Goal: Transaction & Acquisition: Purchase product/service

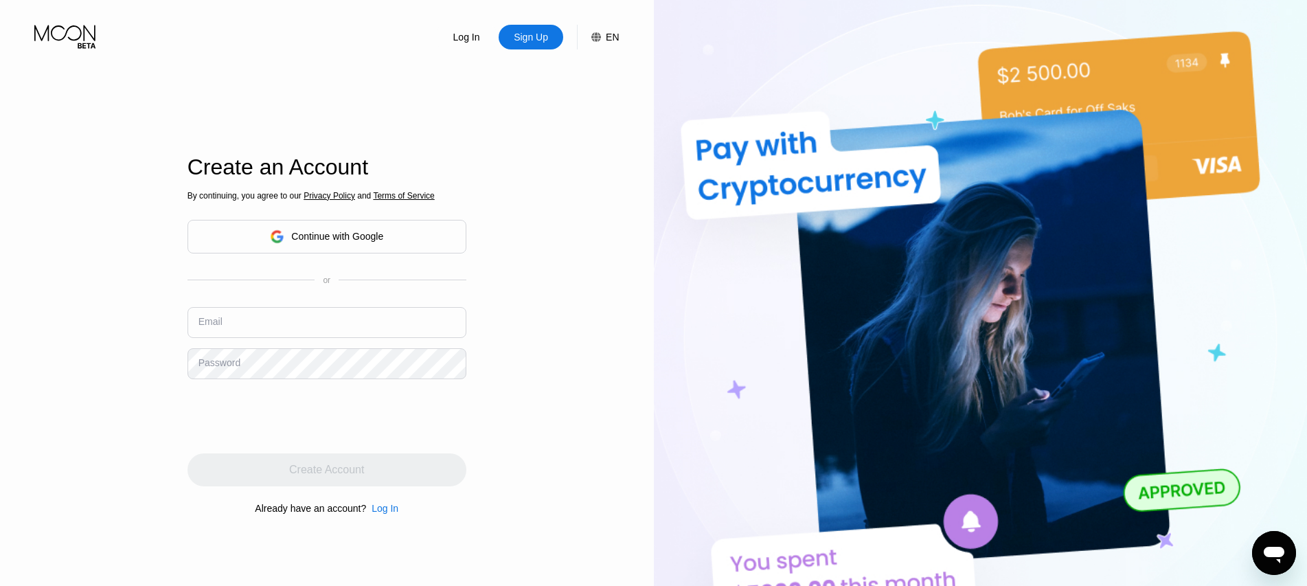
click at [314, 332] on input "text" at bounding box center [326, 322] width 279 height 31
paste input "[EMAIL_ADDRESS][DOMAIN_NAME]"
type input "[EMAIL_ADDRESS][DOMAIN_NAME]"
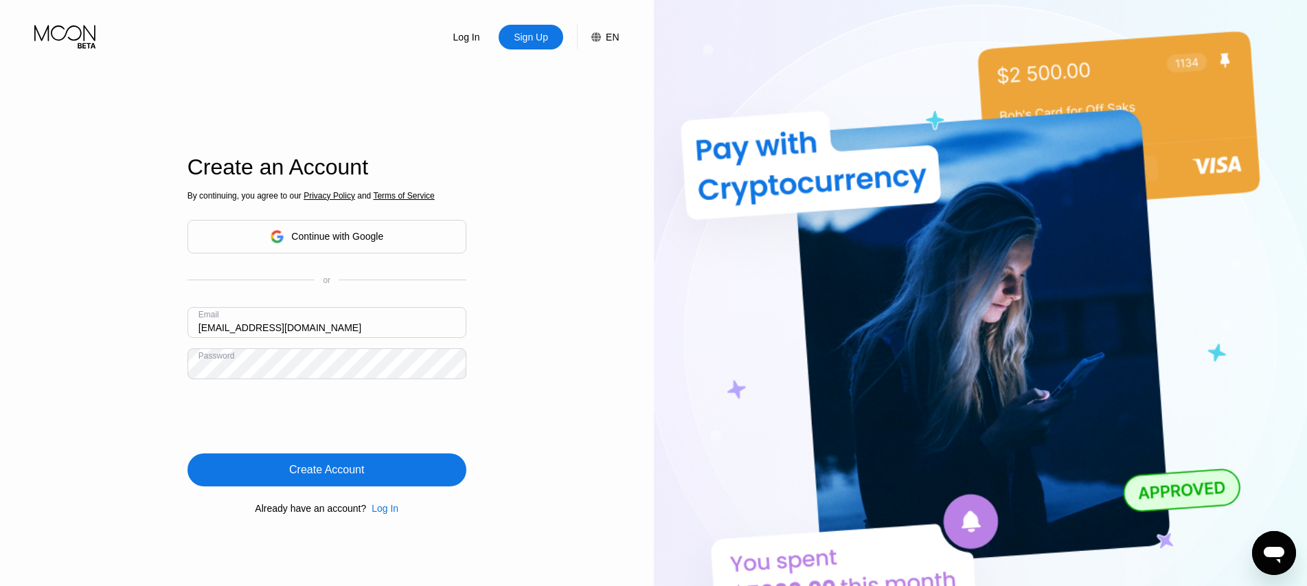
click at [424, 481] on div "Create Account" at bounding box center [326, 469] width 279 height 33
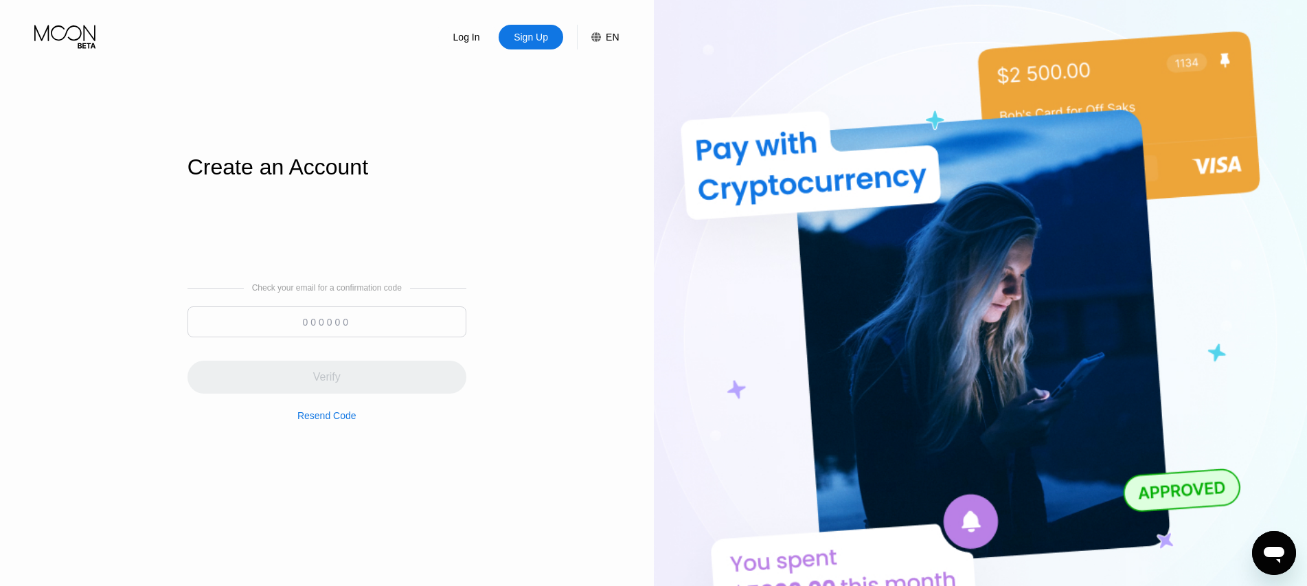
click at [338, 334] on input at bounding box center [326, 321] width 279 height 31
paste input "552271"
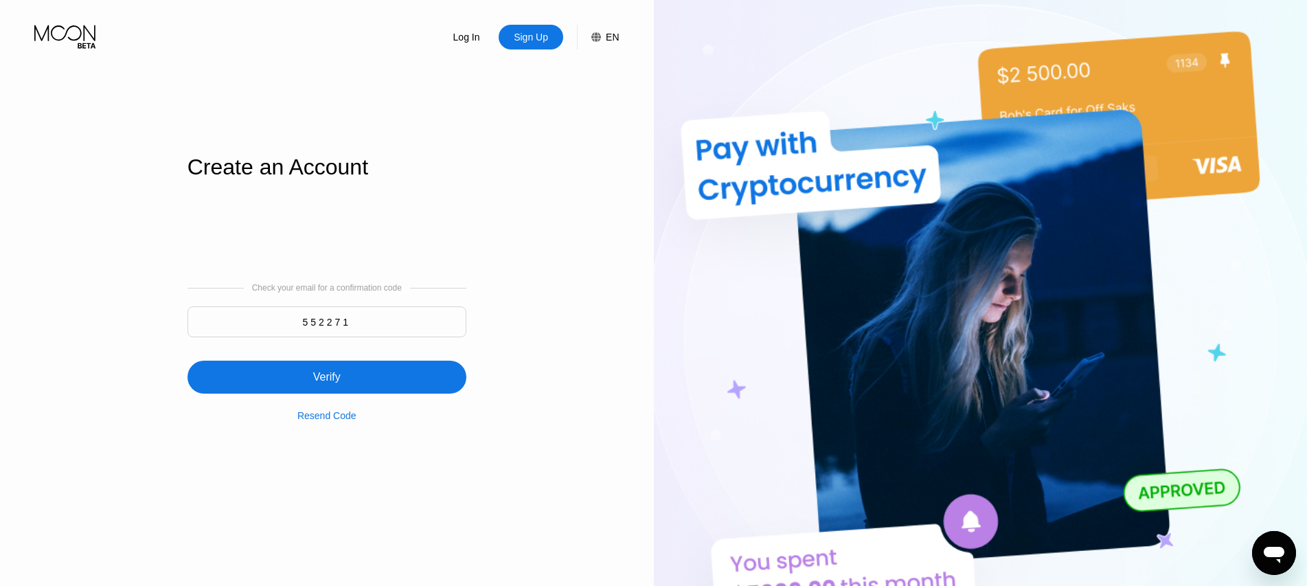
type input "552271"
click at [338, 365] on div "Verify" at bounding box center [326, 376] width 279 height 33
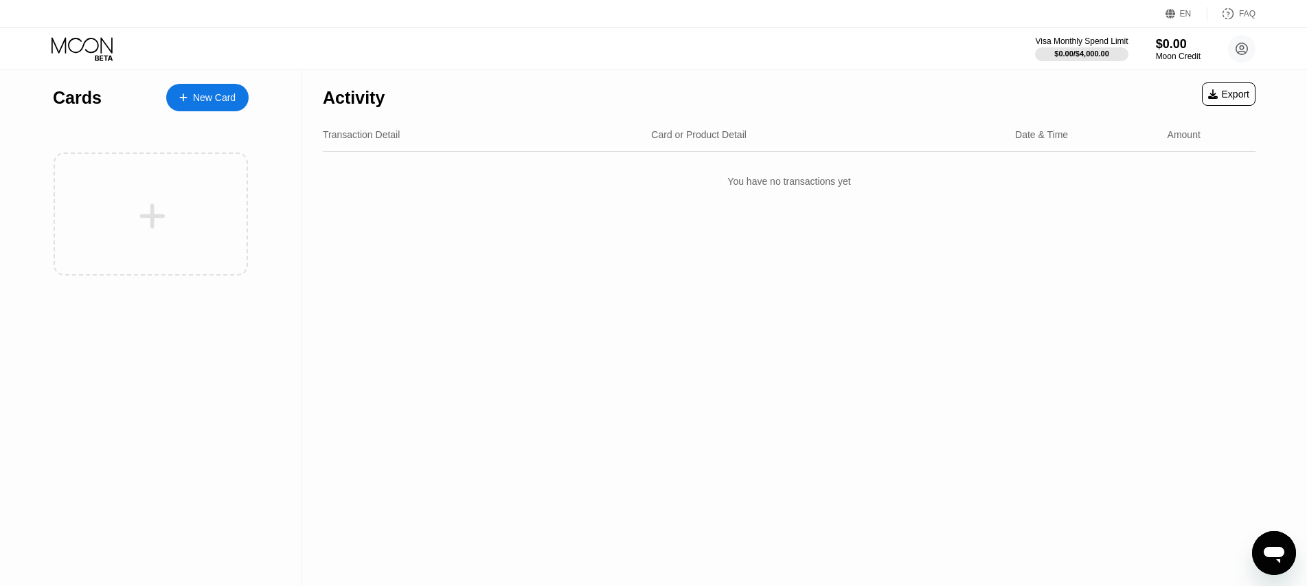
click at [212, 99] on div "New Card" at bounding box center [214, 98] width 43 height 12
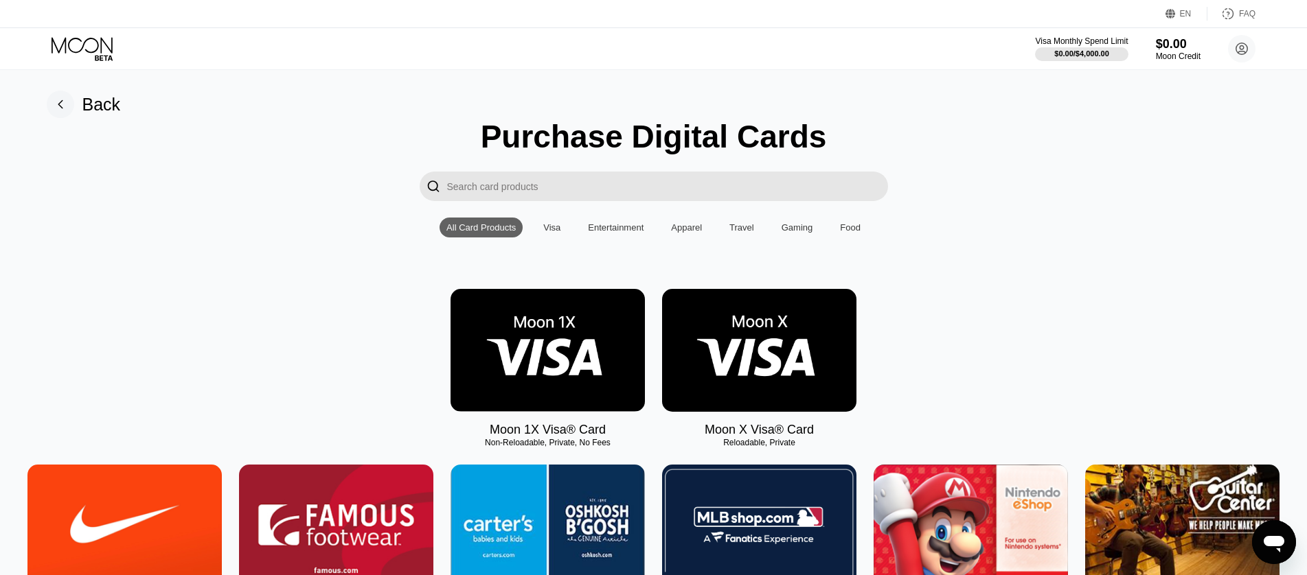
click at [678, 195] on input "Search card products" at bounding box center [667, 187] width 441 height 30
click at [654, 192] on input "Search card products" at bounding box center [667, 187] width 441 height 30
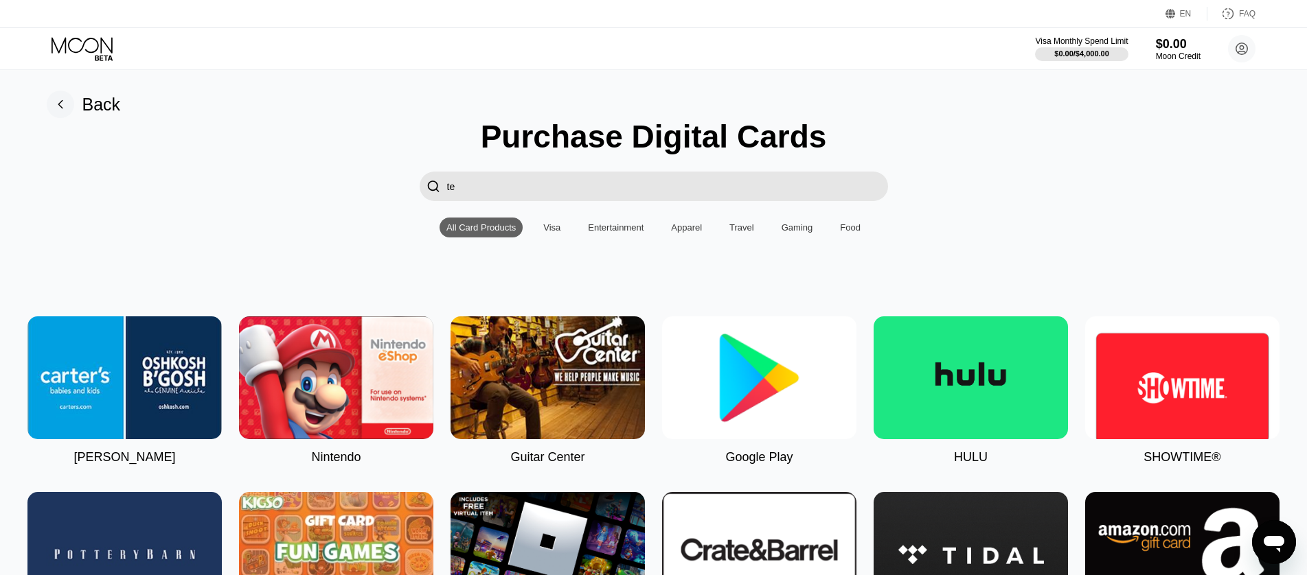
type input "tel"
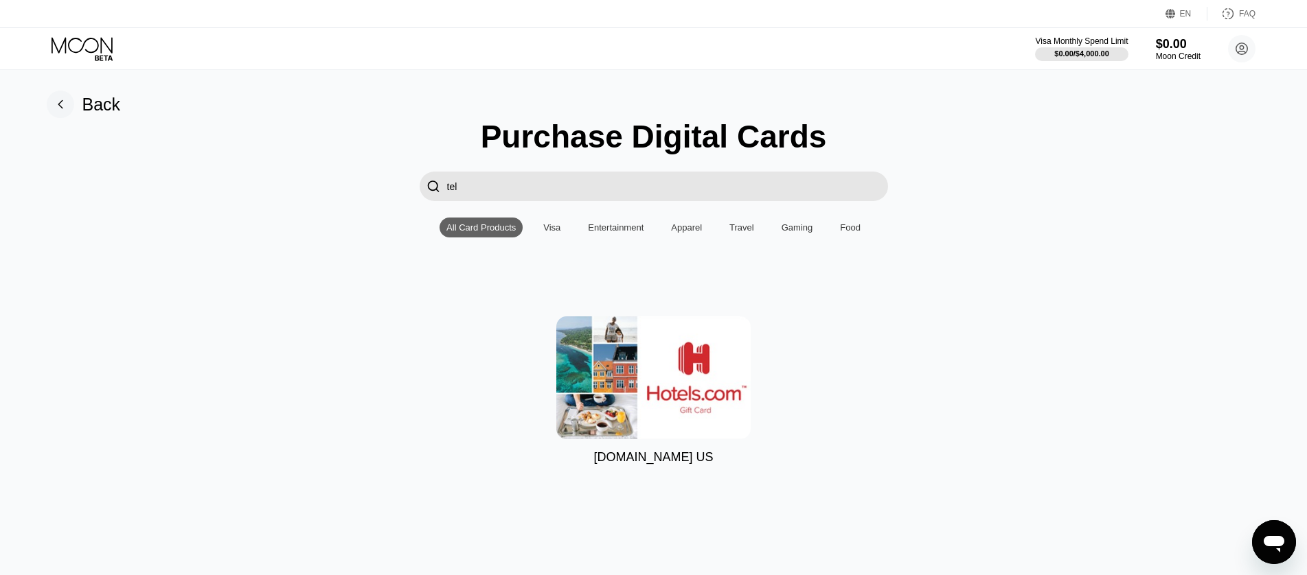
click at [764, 192] on input "tel" at bounding box center [667, 187] width 441 height 30
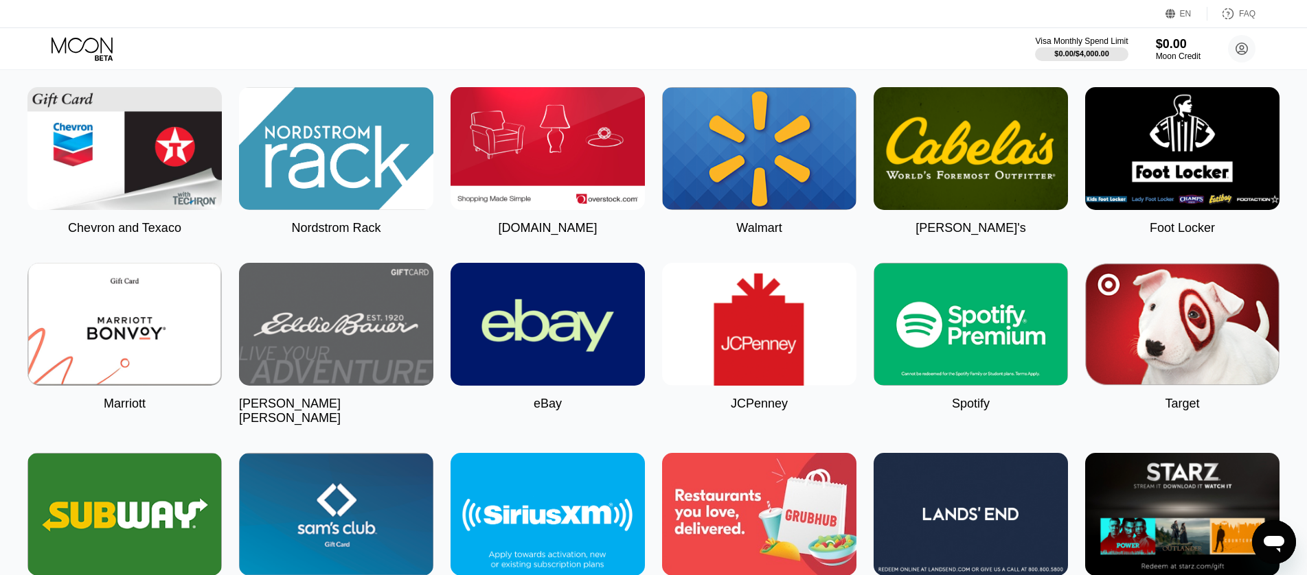
scroll to position [2884, 0]
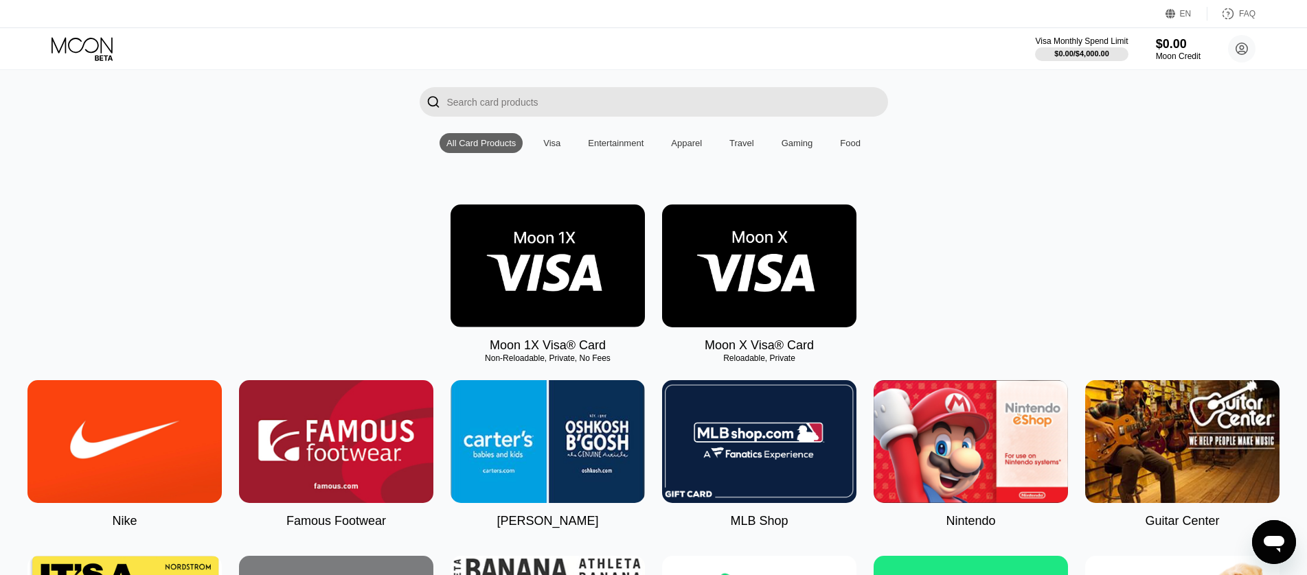
scroll to position [49, 0]
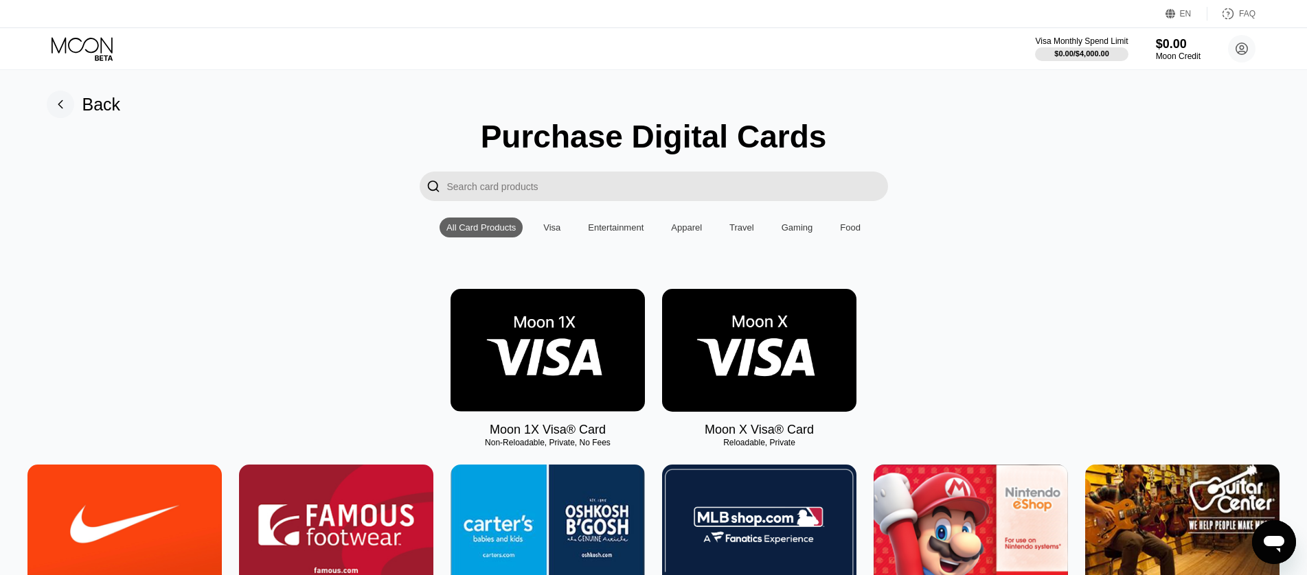
click at [578, 356] on img at bounding box center [547, 350] width 194 height 123
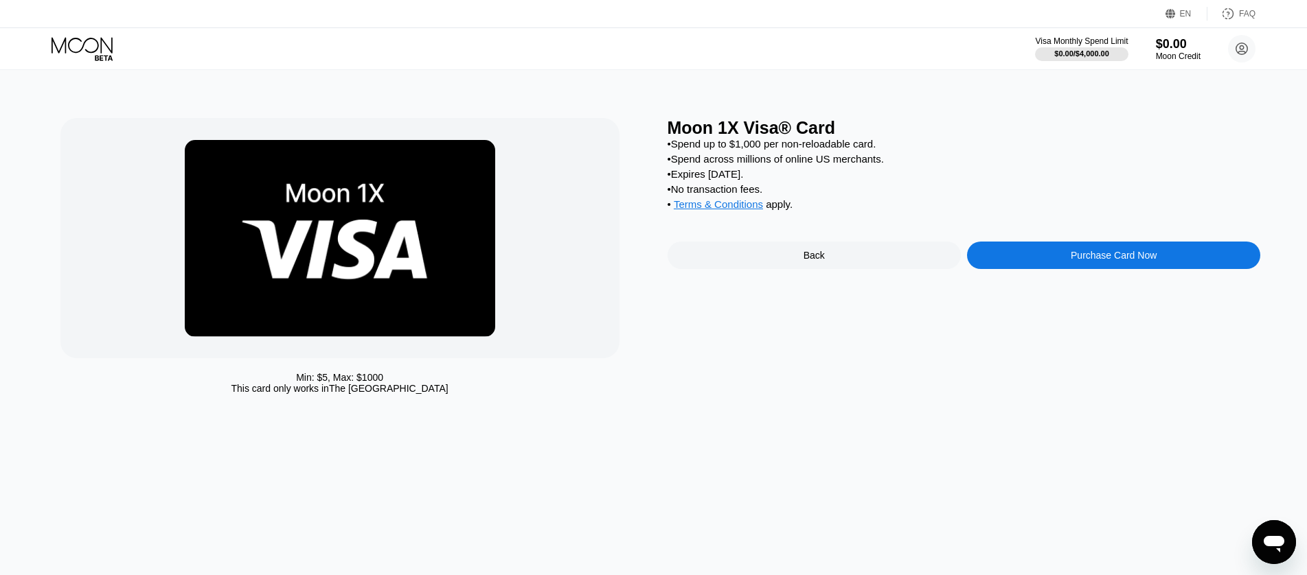
click at [1051, 268] on div "Purchase Card Now" at bounding box center [1113, 255] width 293 height 27
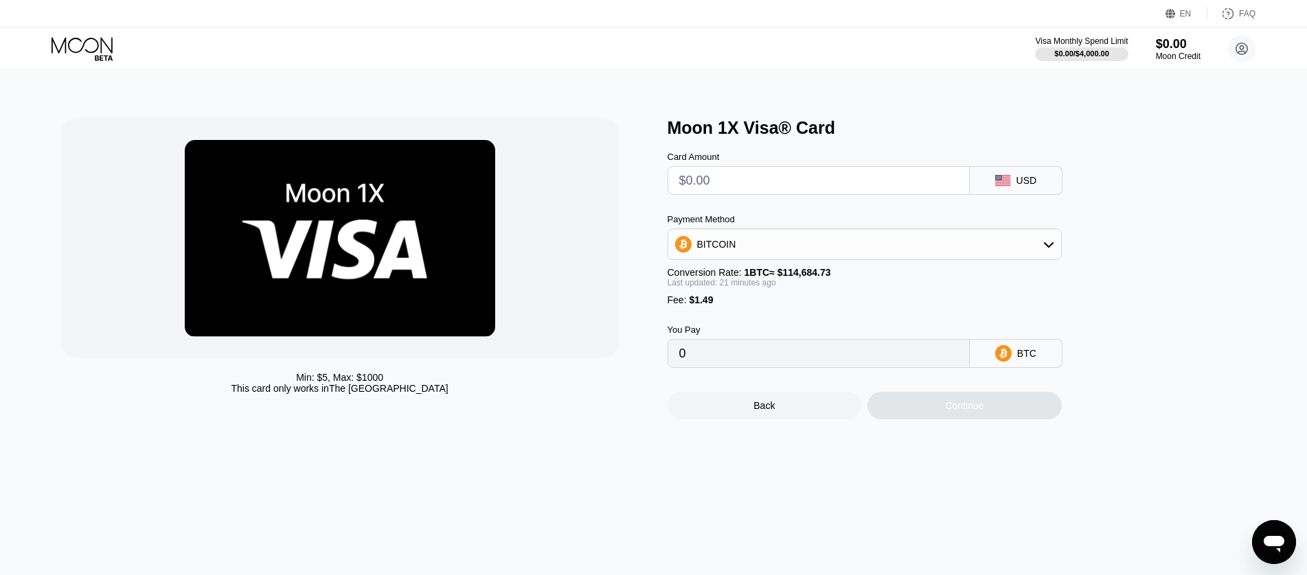
click at [860, 192] on input "text" at bounding box center [818, 180] width 279 height 27
click at [798, 415] on div "Back" at bounding box center [764, 405] width 194 height 27
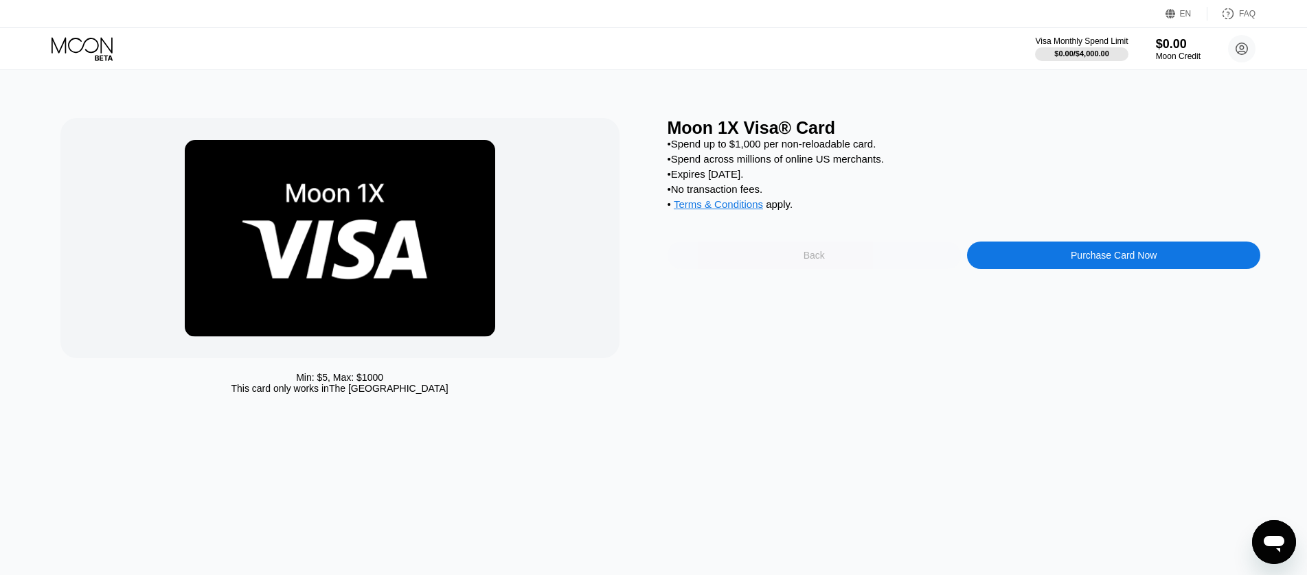
click at [783, 260] on div "Back" at bounding box center [813, 255] width 293 height 27
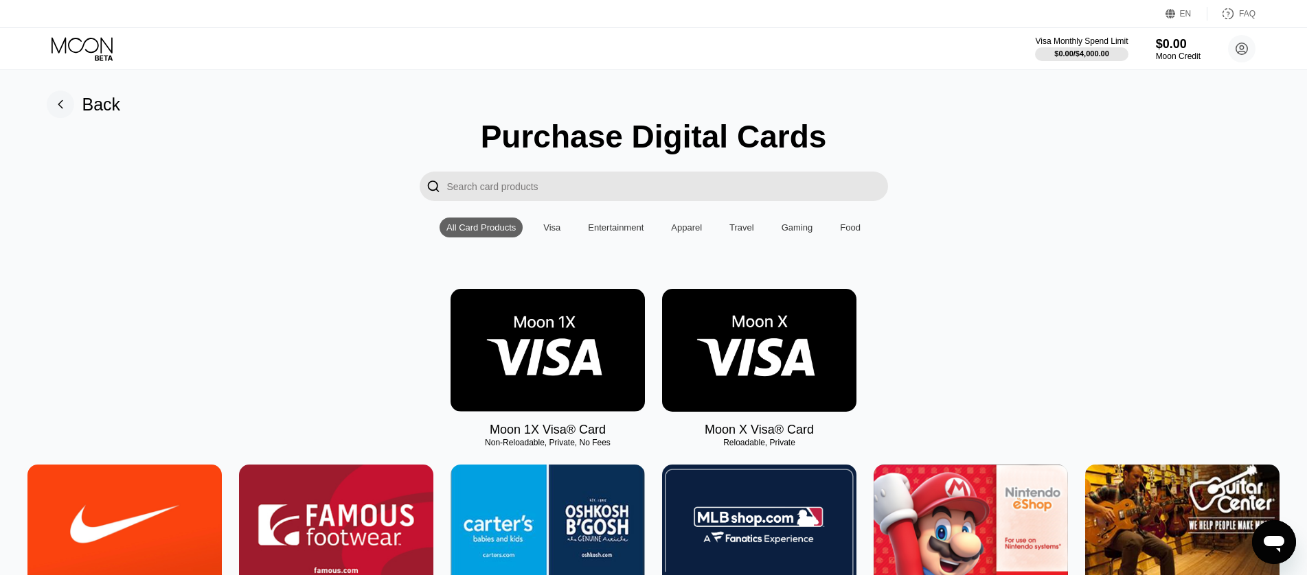
click at [790, 374] on img at bounding box center [759, 350] width 194 height 123
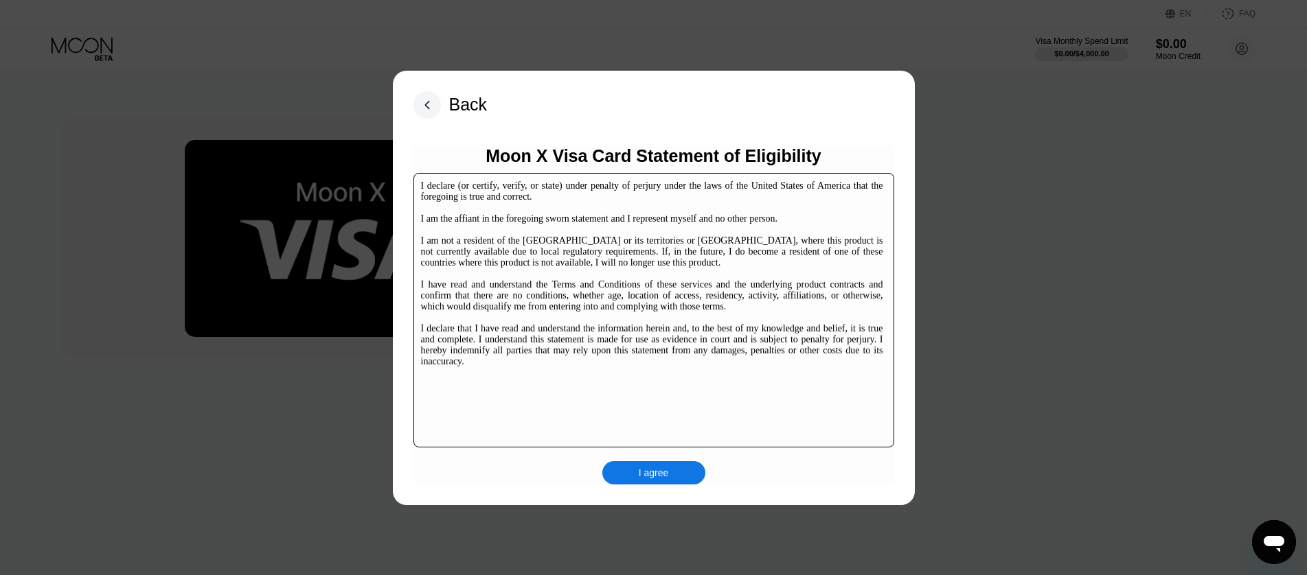
click at [611, 325] on div "I declare (or certify, verify, or state) under penalty of perjury under the law…" at bounding box center [652, 274] width 462 height 187
click at [654, 477] on div "I agree" at bounding box center [654, 473] width 30 height 12
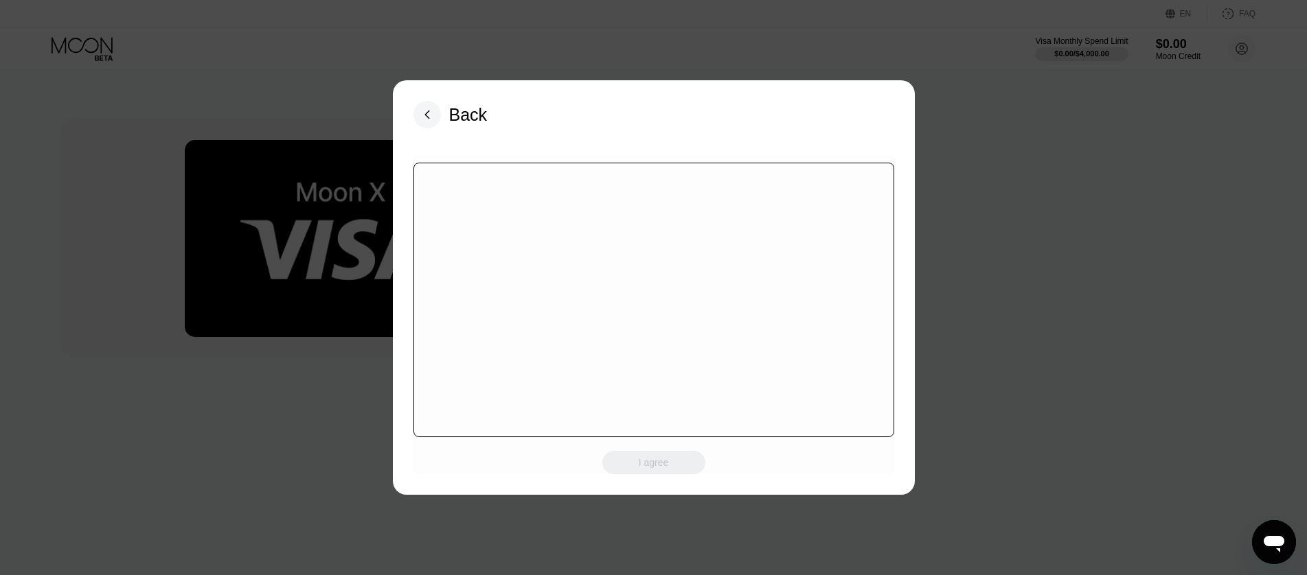
click at [558, 270] on div at bounding box center [653, 300] width 481 height 275
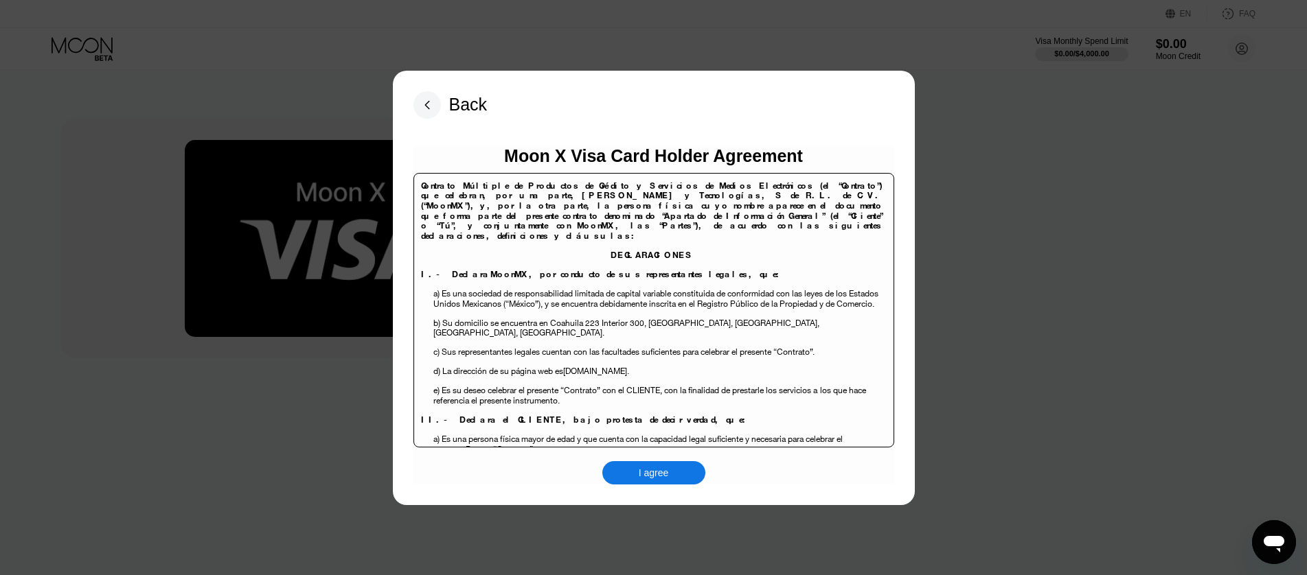
click at [654, 468] on div "I agree" at bounding box center [654, 473] width 30 height 12
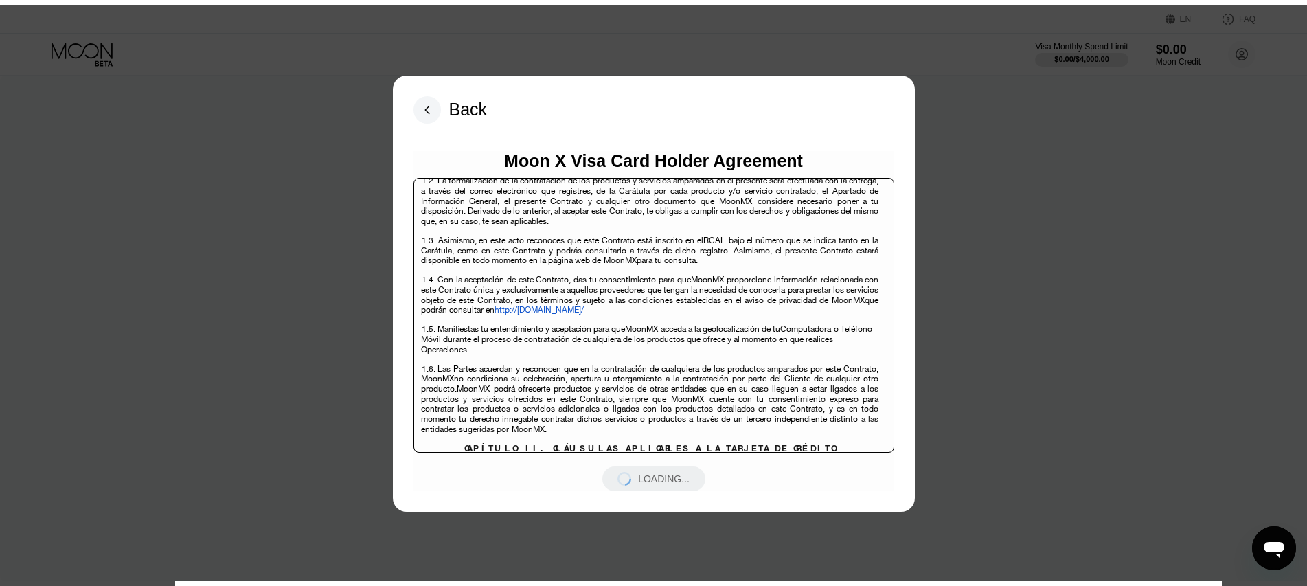
scroll to position [3227, 0]
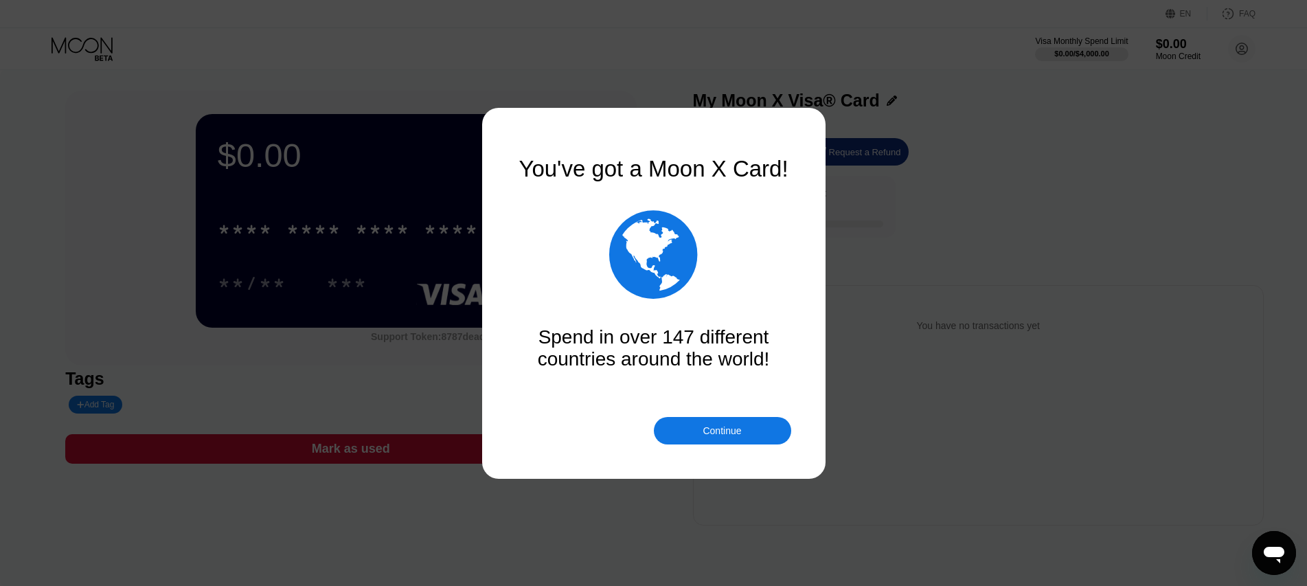
click at [735, 435] on div "Continue" at bounding box center [721, 430] width 38 height 11
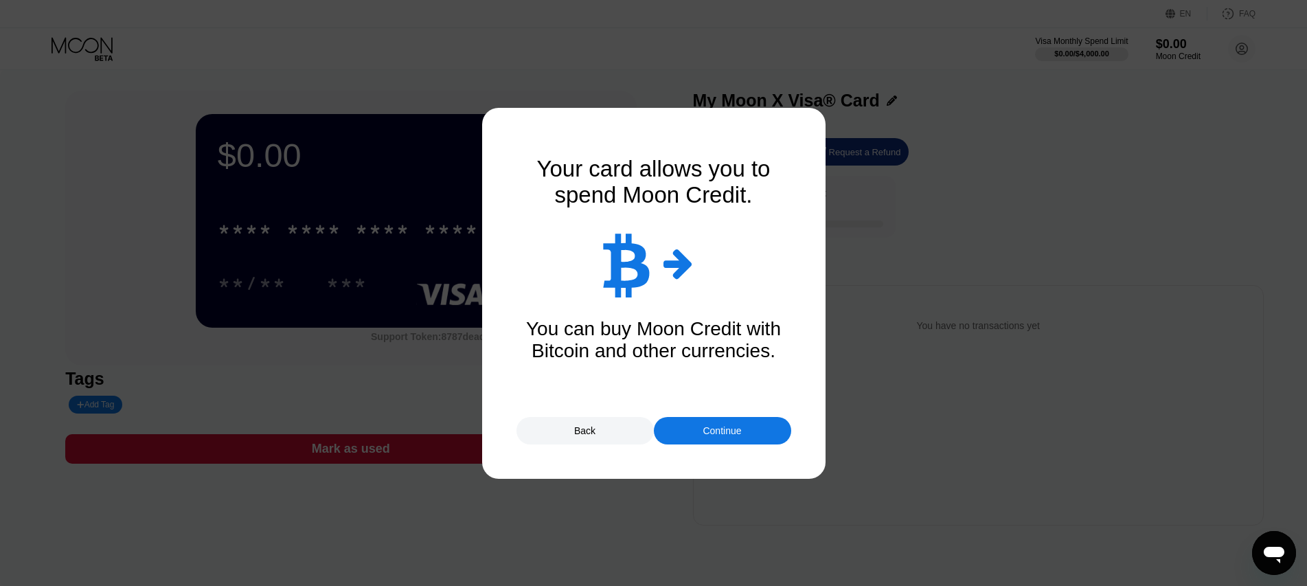
click at [735, 435] on div "Continue" at bounding box center [721, 430] width 38 height 11
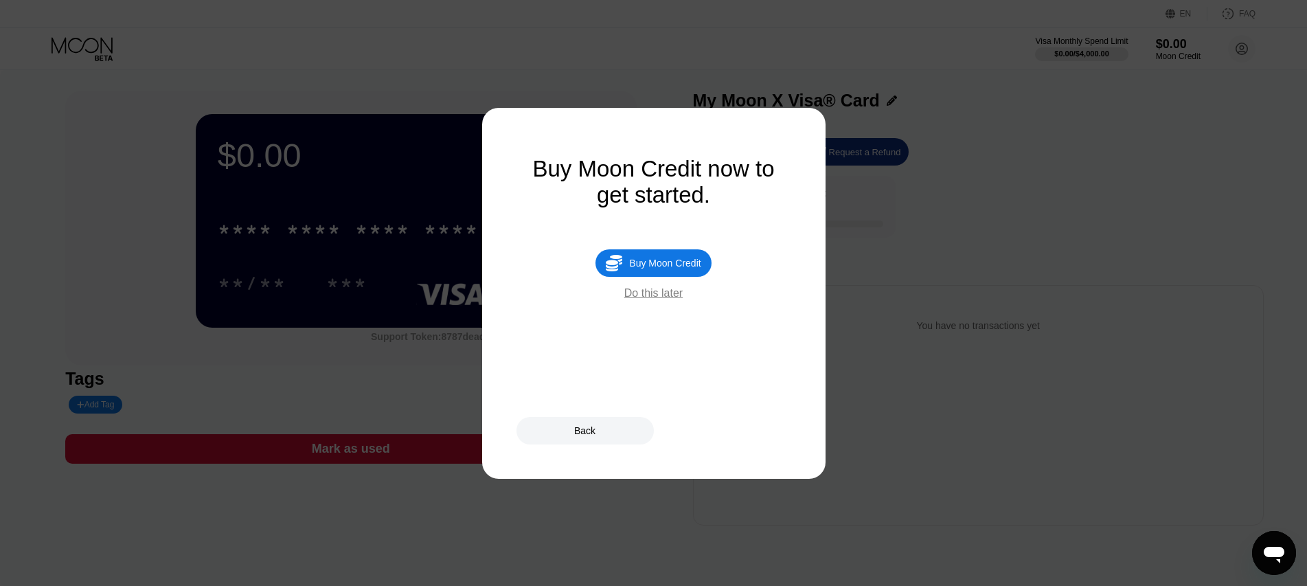
click at [667, 299] on div "Do this later" at bounding box center [653, 293] width 58 height 12
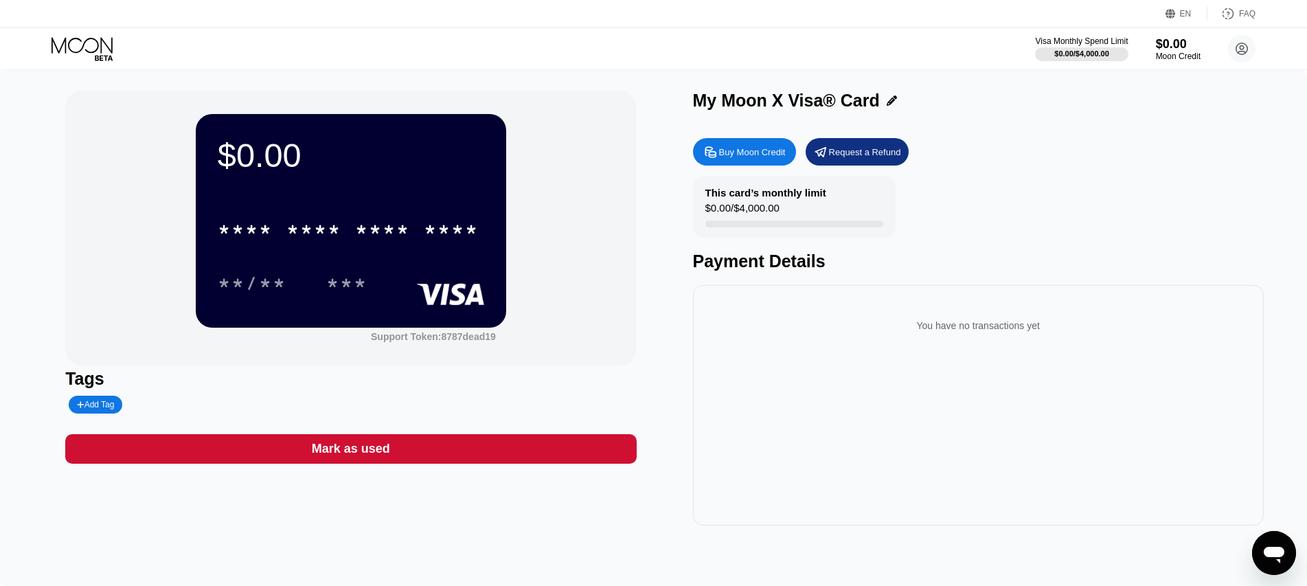
click at [762, 162] on div "Buy Moon Credit" at bounding box center [744, 151] width 103 height 27
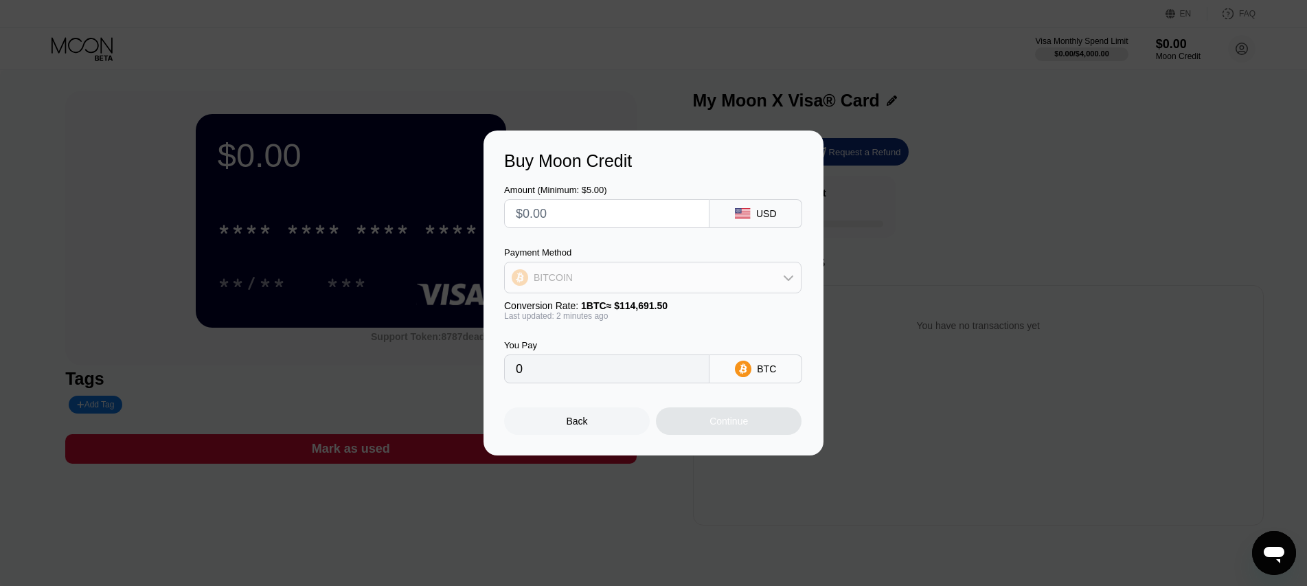
click at [585, 285] on div "BITCOIN" at bounding box center [653, 277] width 296 height 27
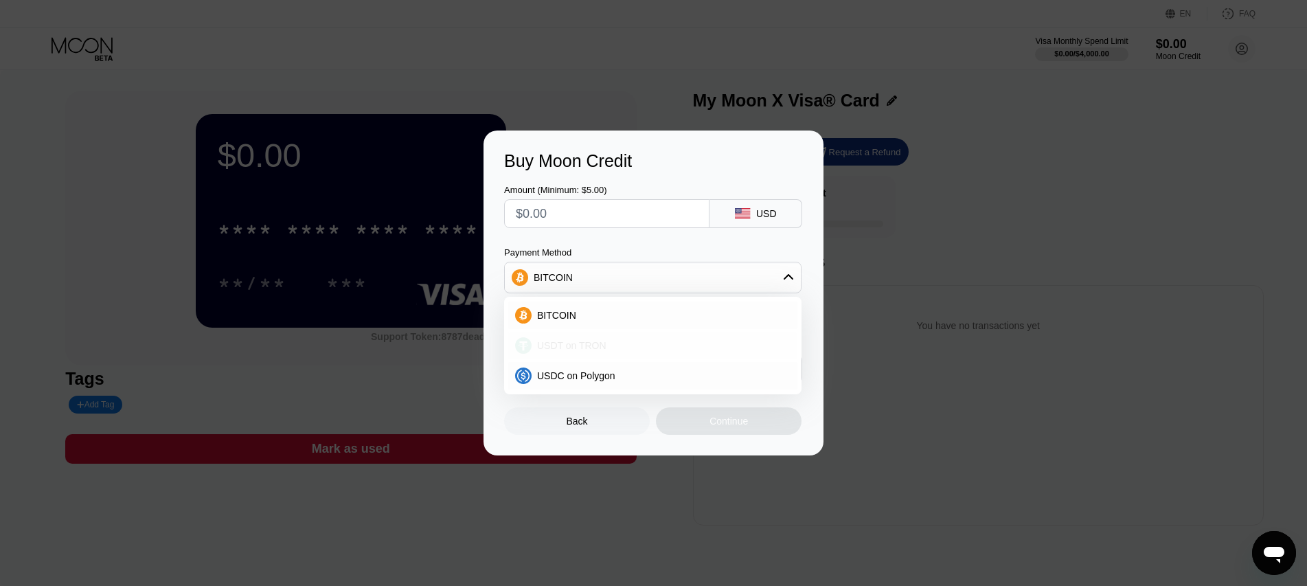
click at [561, 358] on div "USDT on TRON" at bounding box center [652, 345] width 289 height 27
type input "0.00"
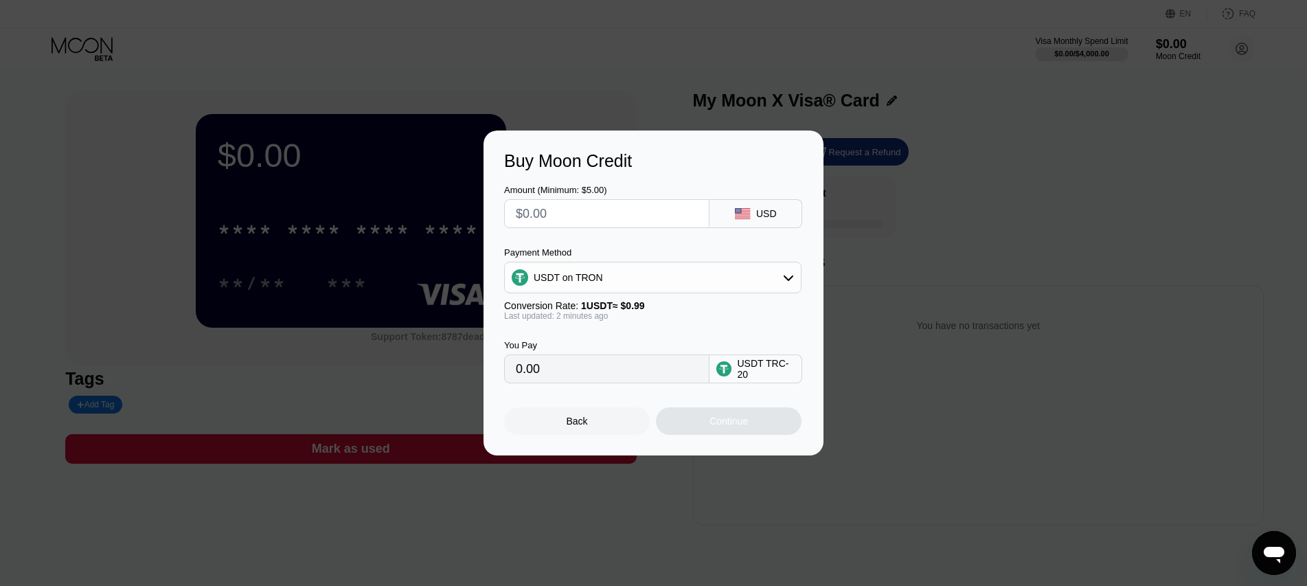
click at [549, 219] on input "text" at bounding box center [607, 213] width 182 height 27
type input "$10"
type input "10.10"
type input "$10"
click at [690, 283] on div "USDT on TRON" at bounding box center [653, 277] width 296 height 27
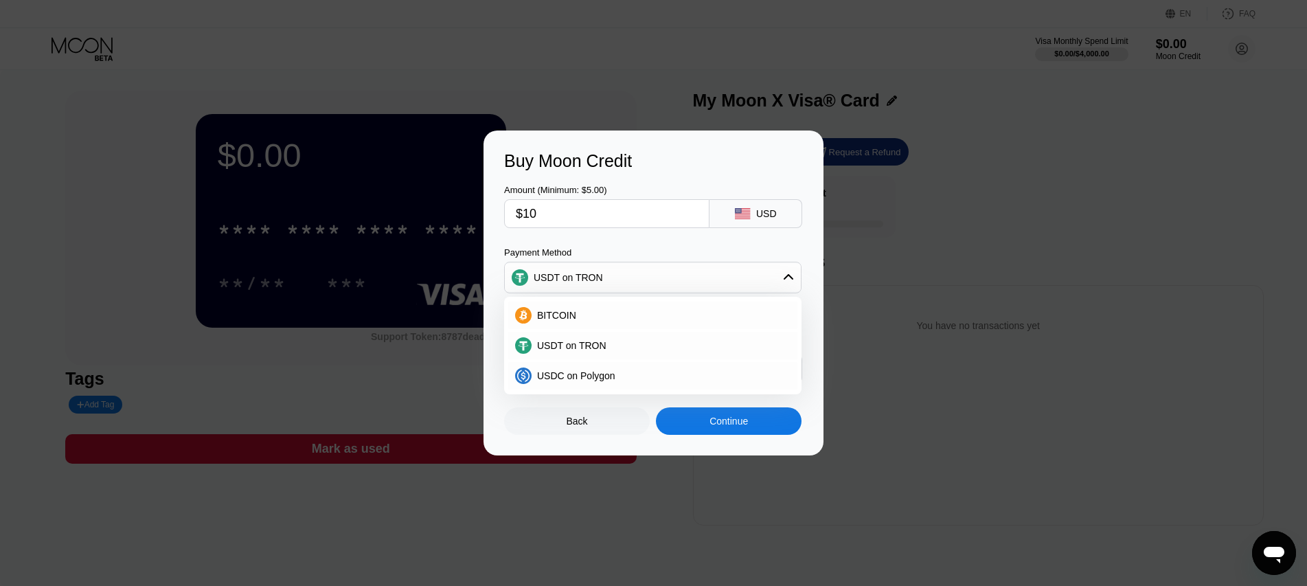
click at [659, 282] on div "USDT on TRON" at bounding box center [653, 277] width 296 height 27
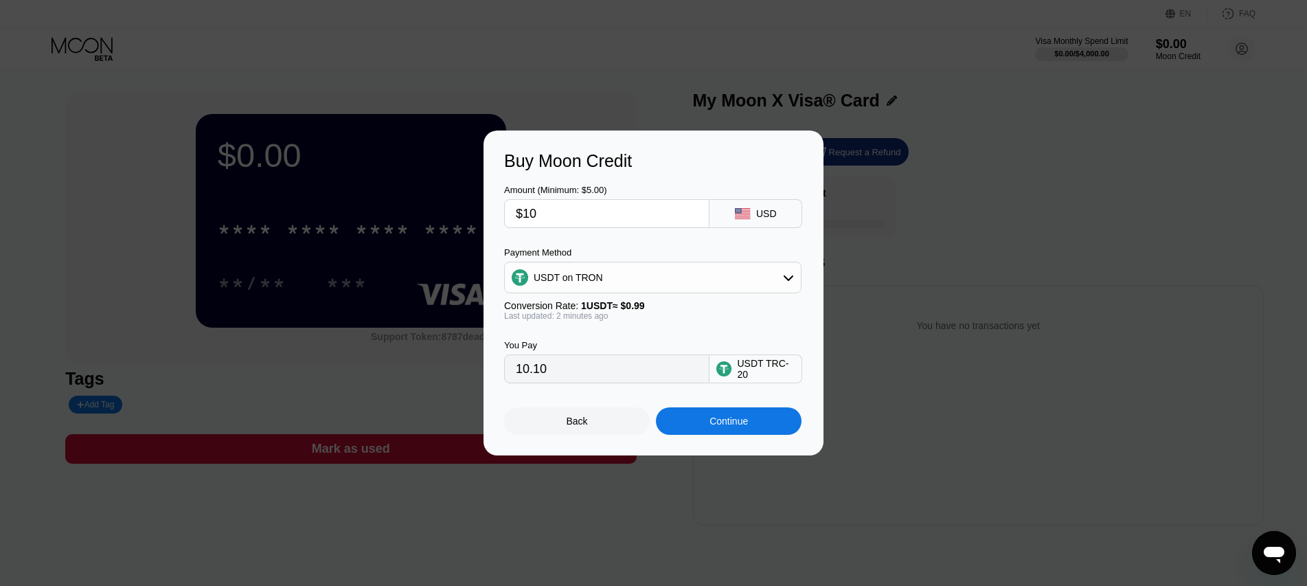
click at [733, 425] on div "Continue" at bounding box center [728, 420] width 38 height 11
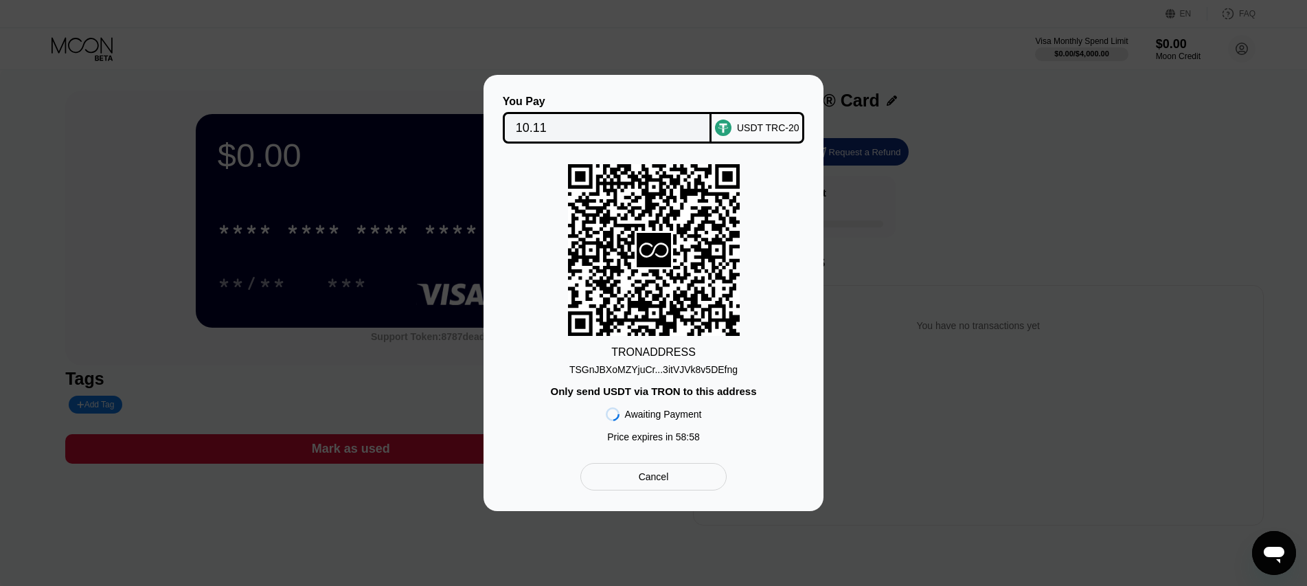
click at [697, 367] on div "TSGnJBXoMZYjuCr...3itVJVk8v5DEfng" at bounding box center [653, 369] width 168 height 11
click at [697, 359] on div "TSGnJBXoMZYjuCr...3itVJVk8v5DEfng" at bounding box center [653, 366] width 168 height 16
click at [645, 121] on input "10.11" at bounding box center [607, 127] width 183 height 27
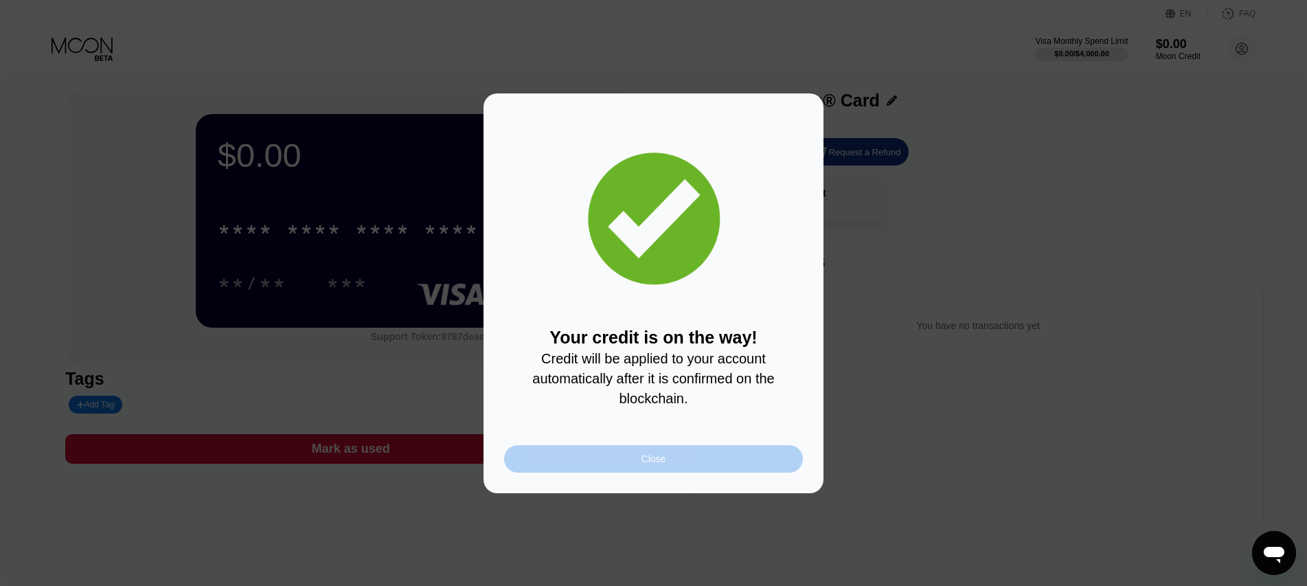
click at [650, 464] on div "Close" at bounding box center [653, 458] width 25 height 11
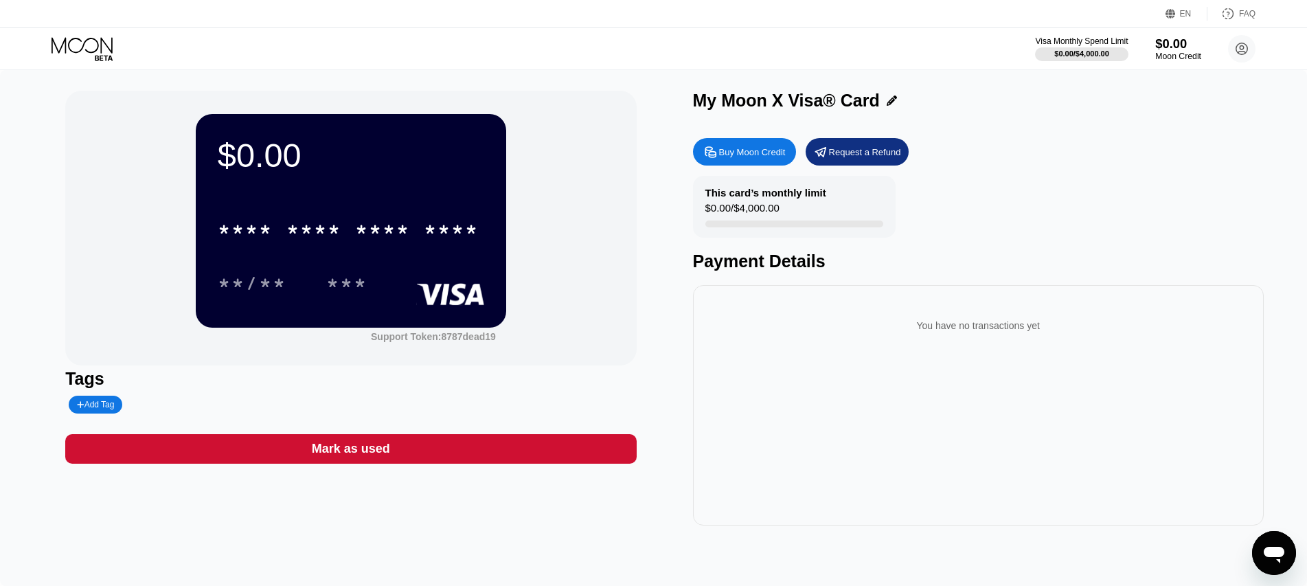
click at [1178, 37] on div "$0.00" at bounding box center [1178, 43] width 46 height 14
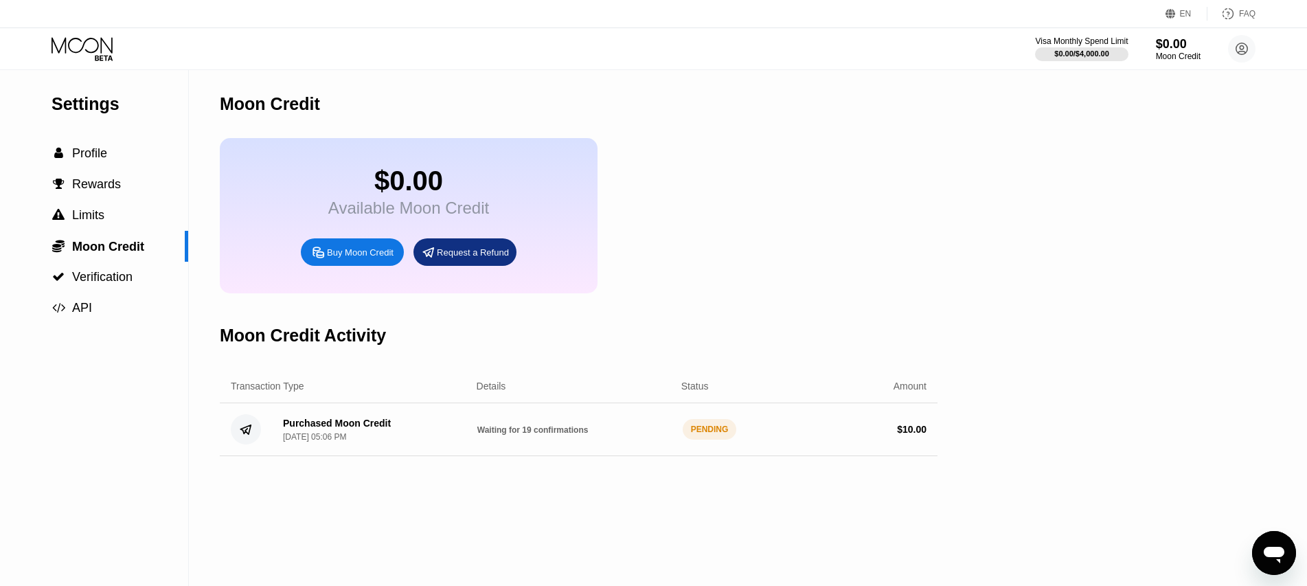
click at [721, 439] on div "PENDING" at bounding box center [710, 429] width 54 height 21
click at [683, 101] on div "Moon Credit" at bounding box center [579, 104] width 718 height 68
drag, startPoint x: 318, startPoint y: 103, endPoint x: 230, endPoint y: 102, distance: 87.9
click at [229, 101] on div "Moon Credit" at bounding box center [579, 104] width 718 height 68
drag, startPoint x: 229, startPoint y: 109, endPoint x: 348, endPoint y: 105, distance: 118.9
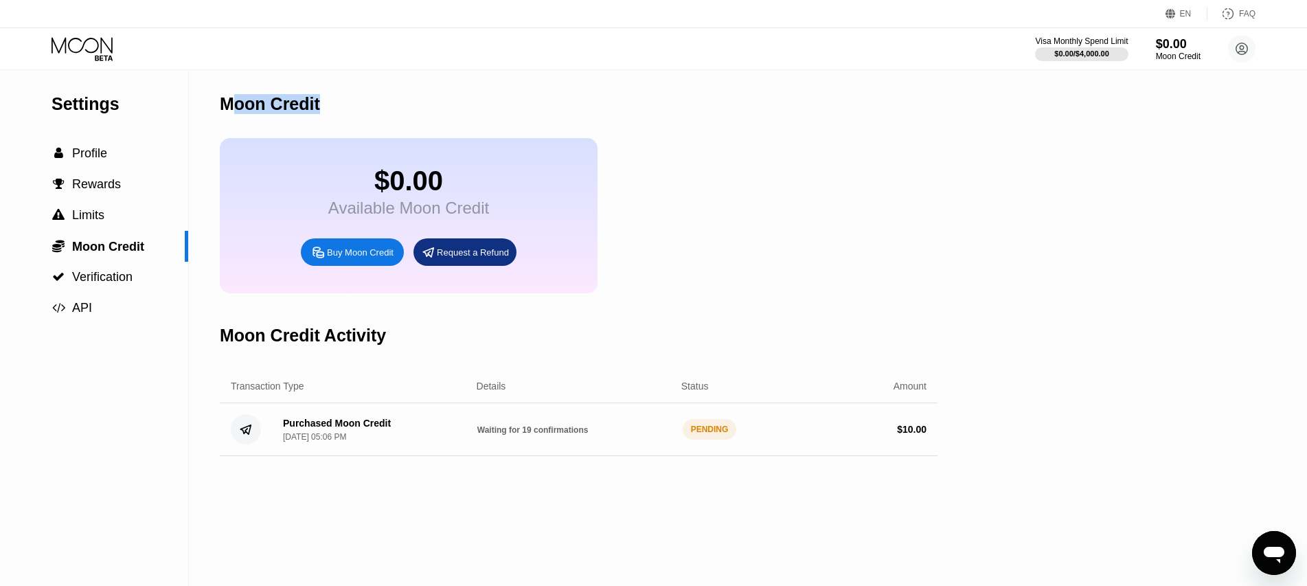
click at [348, 105] on div "Moon Credit" at bounding box center [579, 104] width 718 height 68
click at [351, 108] on div "Moon Credit" at bounding box center [579, 104] width 718 height 68
click at [275, 106] on div "Moon Credit" at bounding box center [270, 104] width 100 height 20
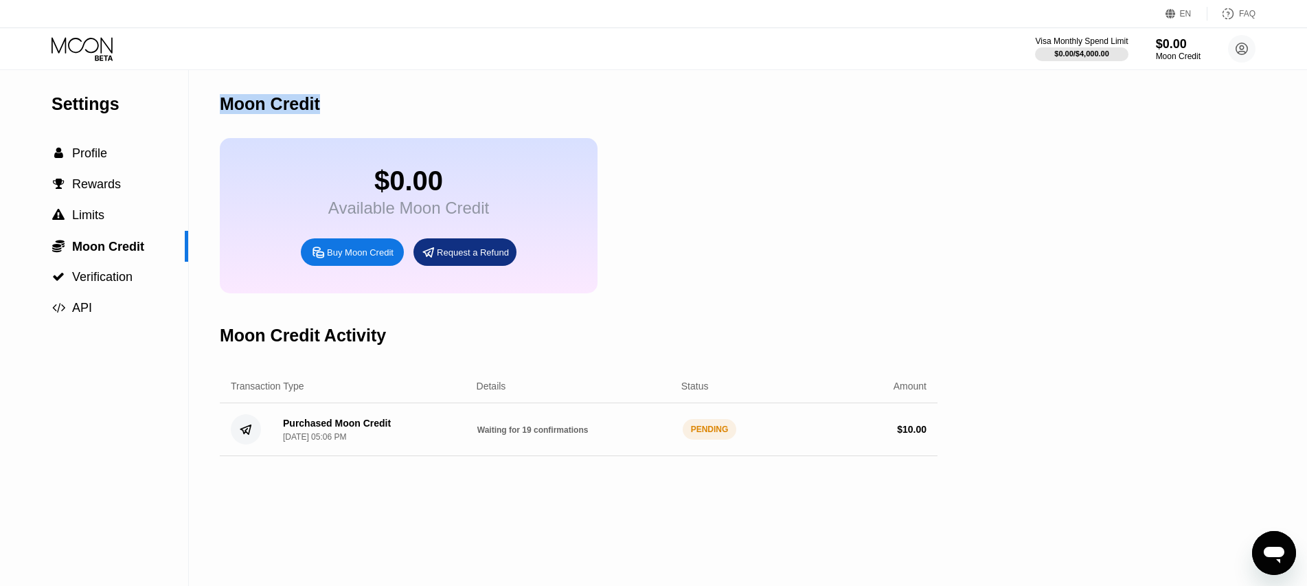
click at [296, 122] on div "Moon Credit" at bounding box center [579, 104] width 718 height 68
click at [301, 103] on div "Moon Credit" at bounding box center [270, 104] width 100 height 20
click at [306, 104] on div "Moon Credit" at bounding box center [270, 104] width 100 height 20
click at [0, 0] on html "EN Language Select an item Save FAQ Visa Monthly Spend Limit $0.00 / $4,000.00 …" at bounding box center [653, 293] width 1307 height 586
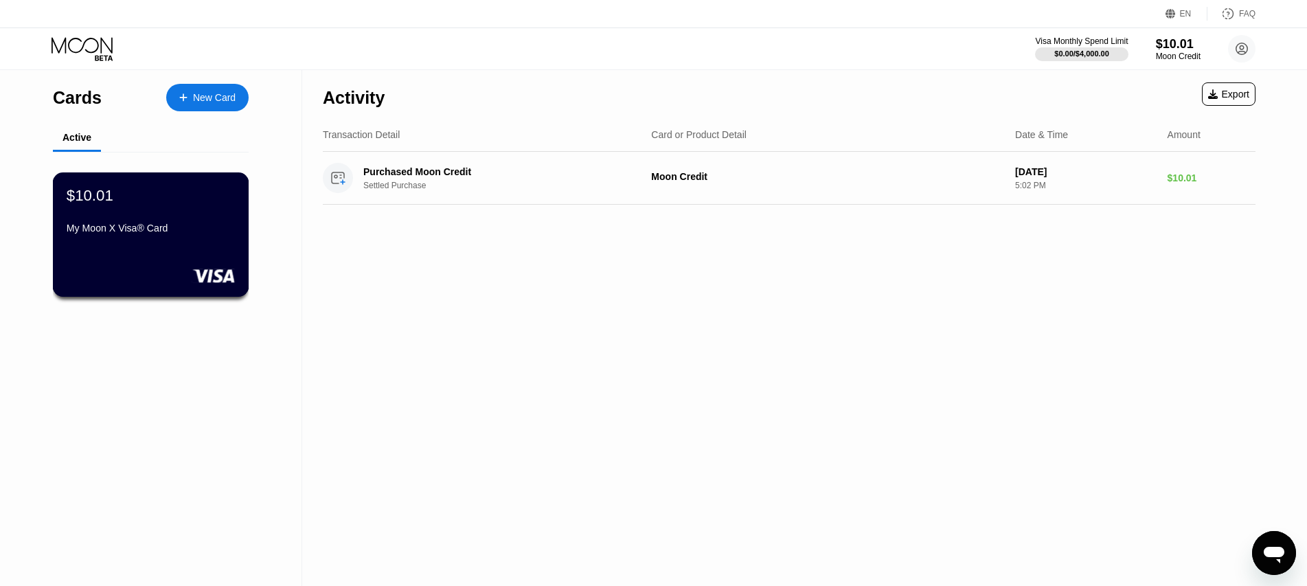
click at [175, 228] on div "My Moon X Visa® Card" at bounding box center [151, 227] width 168 height 11
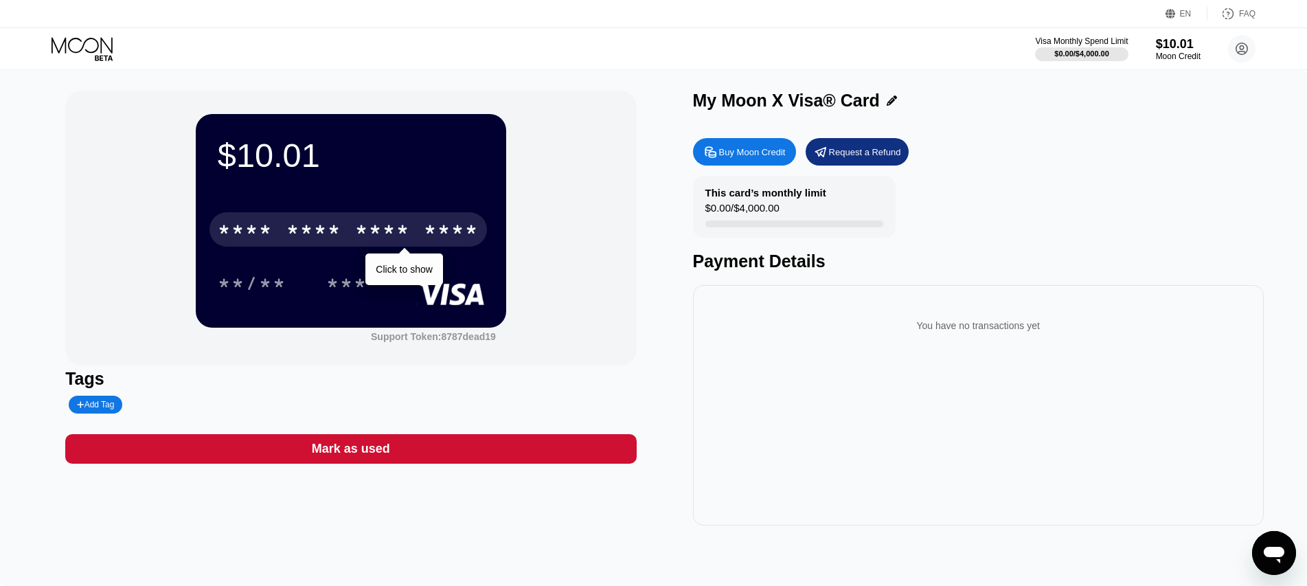
click at [400, 225] on div "* * * *" at bounding box center [382, 231] width 55 height 22
click at [396, 221] on div "* * * * * * * * * * * * 1892" at bounding box center [347, 229] width 277 height 34
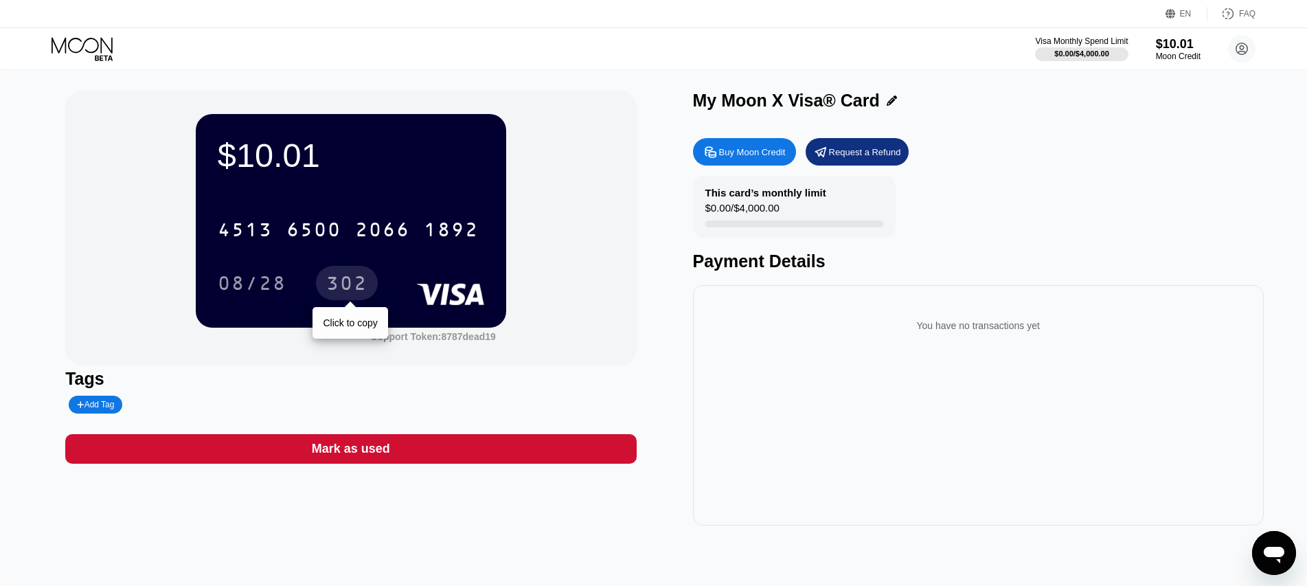
click at [343, 283] on div "302" at bounding box center [346, 285] width 41 height 22
